Goal: Navigation & Orientation: Find specific page/section

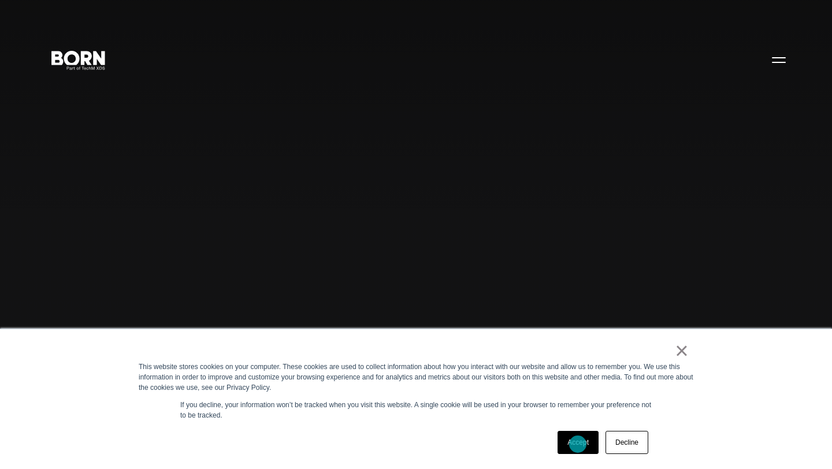
click at [577, 444] on link "Accept" at bounding box center [577, 442] width 41 height 23
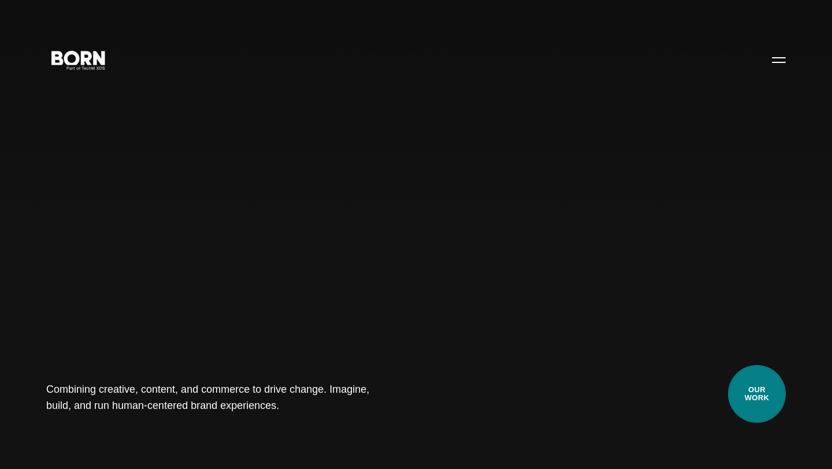
click at [754, 404] on link "Our Work" at bounding box center [757, 394] width 58 height 58
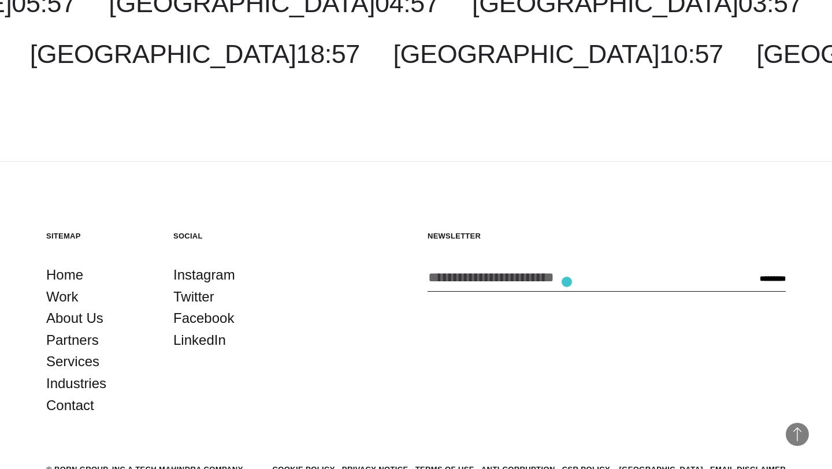
scroll to position [3493, 0]
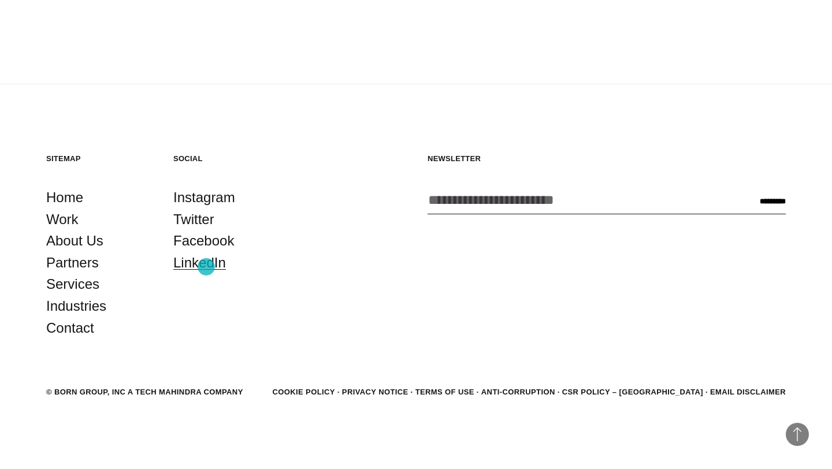
click at [206, 267] on link "LinkedIn" at bounding box center [199, 263] width 53 height 22
